Goal: Task Accomplishment & Management: Manage account settings

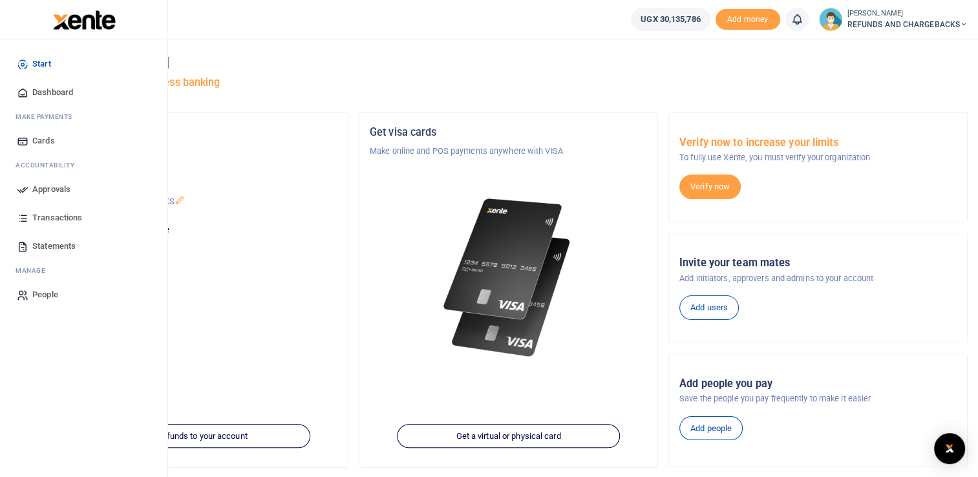
click at [19, 191] on icon at bounding box center [23, 190] width 12 height 12
click at [36, 188] on span "Approvals" at bounding box center [51, 189] width 38 height 13
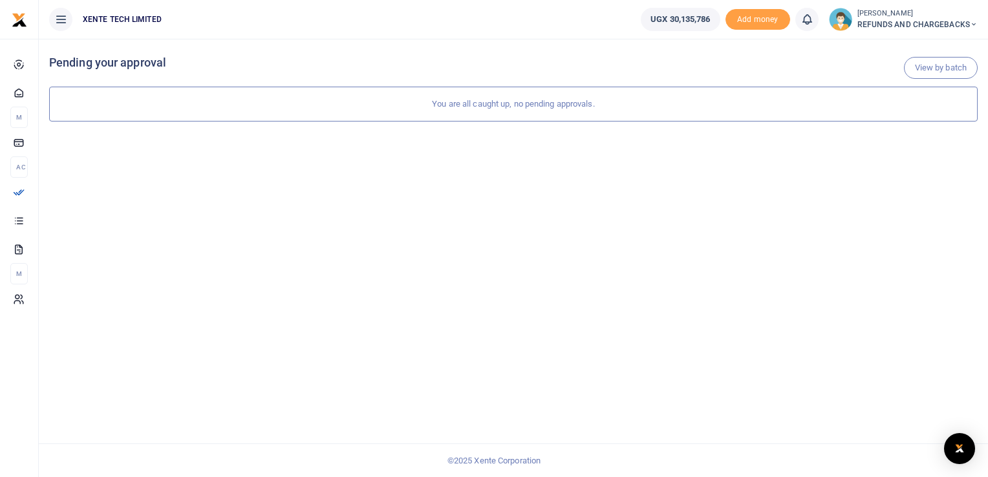
click at [869, 21] on span "REFUNDS AND CHARGEBACKS" at bounding box center [918, 25] width 120 height 12
click at [896, 94] on link "Logout" at bounding box center [926, 94] width 102 height 18
